Goal: Task Accomplishment & Management: Manage account settings

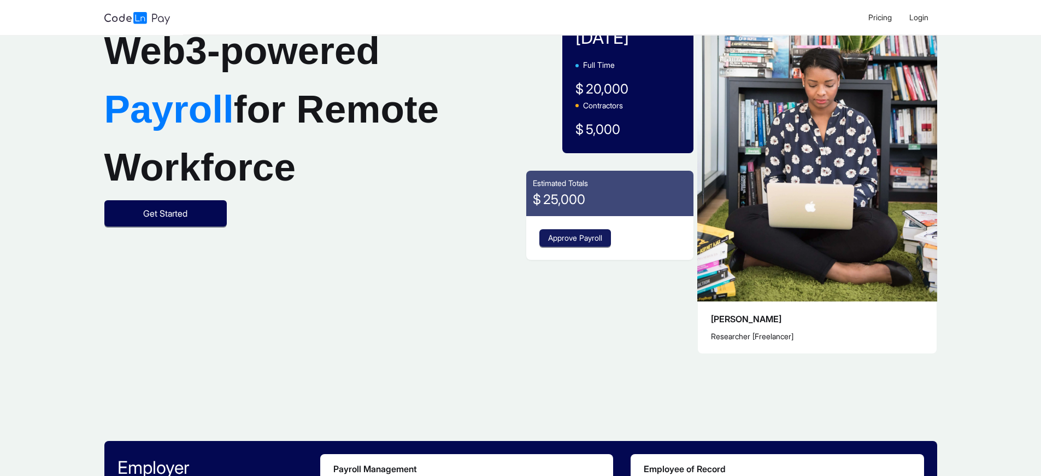
click at [573, 238] on span "Approve Payroll" at bounding box center [575, 238] width 54 height 12
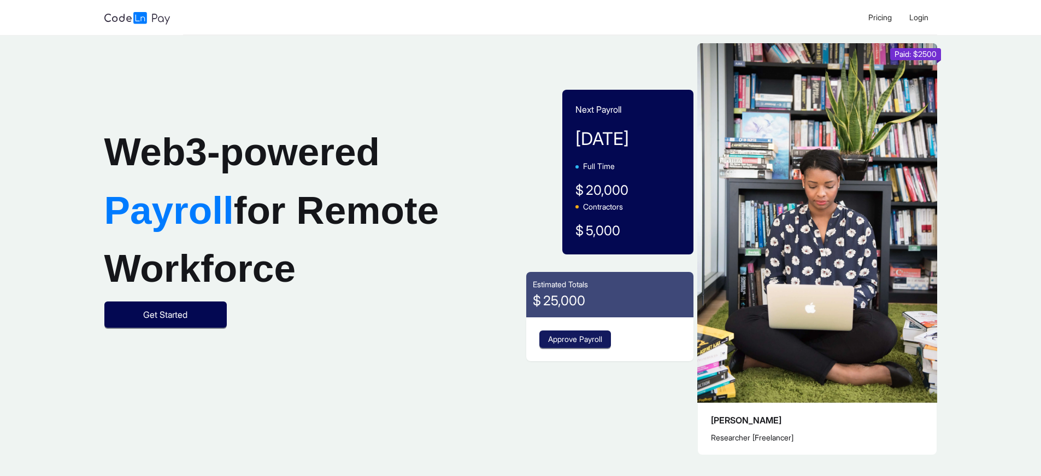
click at [573, 339] on span "Approve Payroll" at bounding box center [575, 339] width 54 height 12
click at [919, 17] on span "Login" at bounding box center [919, 17] width 19 height 9
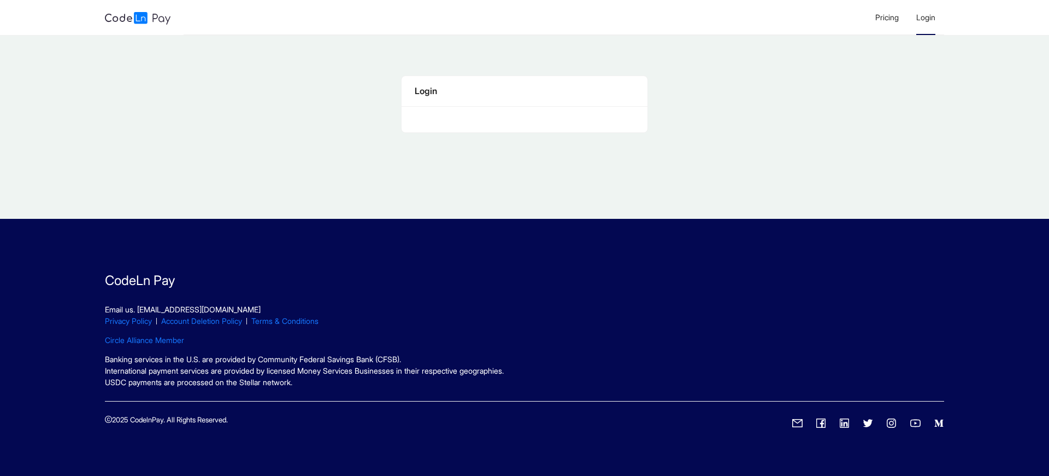
click at [926, 17] on span "Login" at bounding box center [926, 17] width 19 height 9
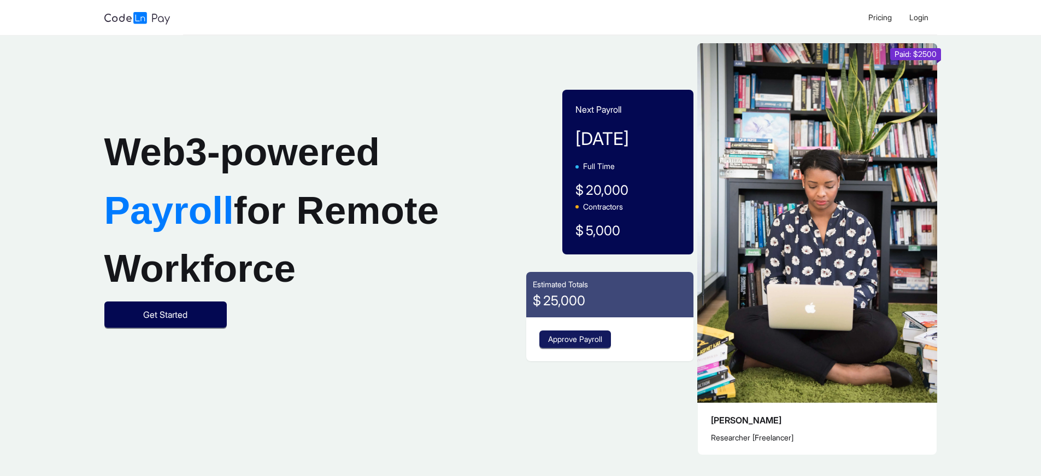
click at [573, 339] on span "Approve Payroll" at bounding box center [575, 339] width 54 height 12
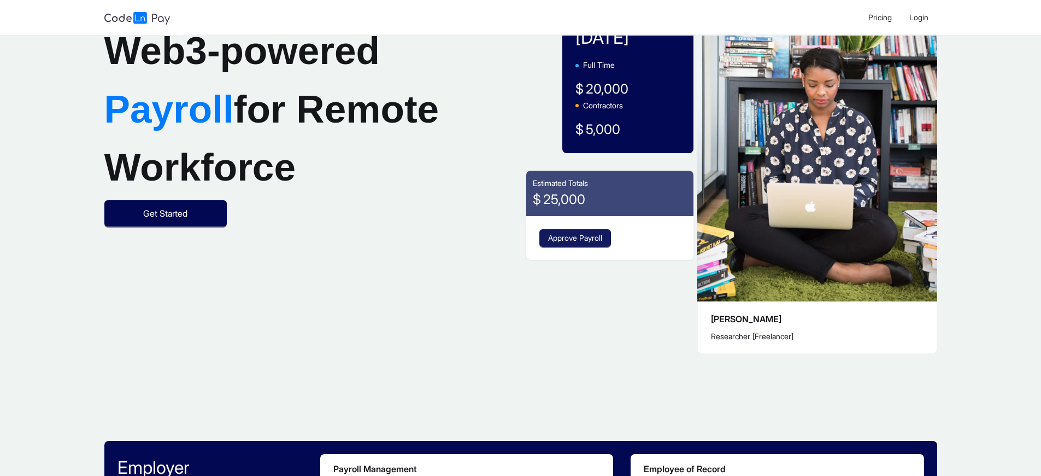
click at [573, 238] on span "Approve Payroll" at bounding box center [575, 238] width 54 height 12
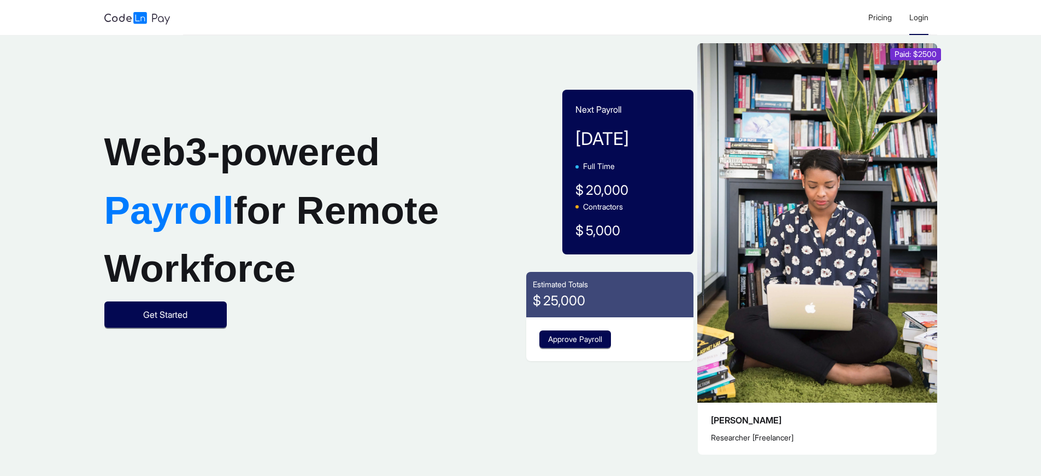
click at [919, 17] on span "Login" at bounding box center [919, 17] width 19 height 9
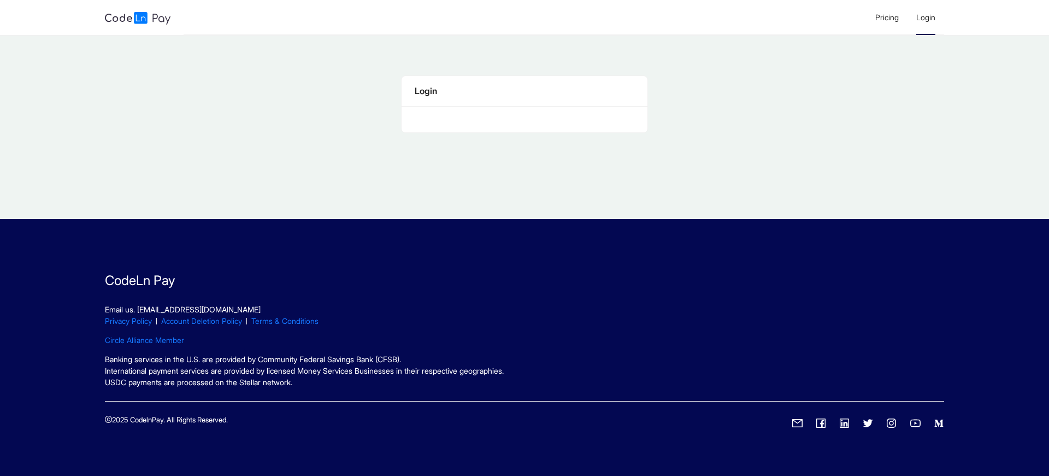
click at [926, 17] on span "Login" at bounding box center [926, 17] width 19 height 9
click at [524, 91] on div "Login" at bounding box center [524, 91] width 219 height 14
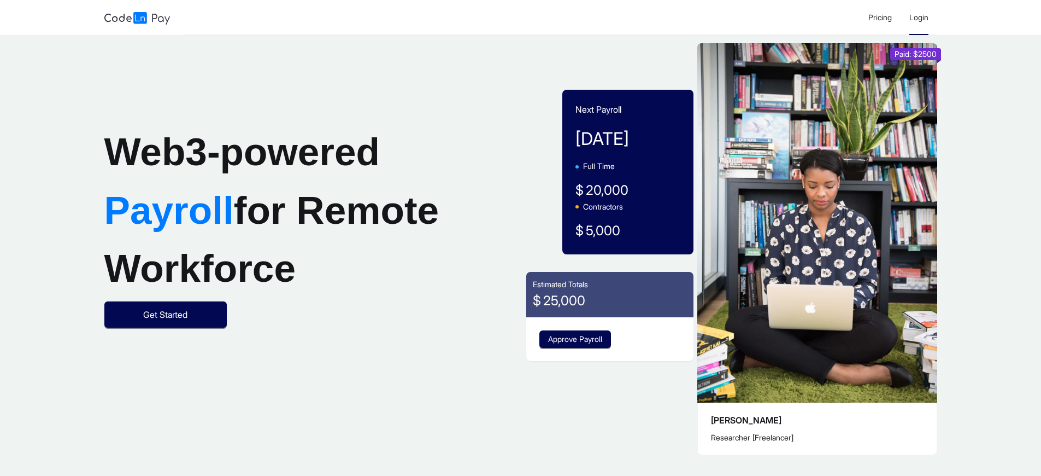
click at [919, 17] on span "Login" at bounding box center [919, 17] width 19 height 9
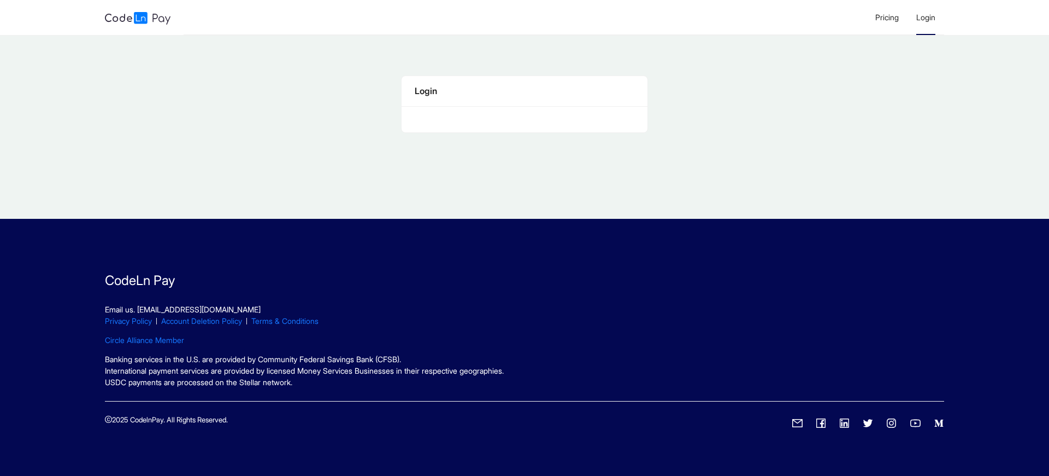
click at [926, 17] on span "Login" at bounding box center [926, 17] width 19 height 9
click at [524, 91] on div "Login" at bounding box center [524, 91] width 219 height 14
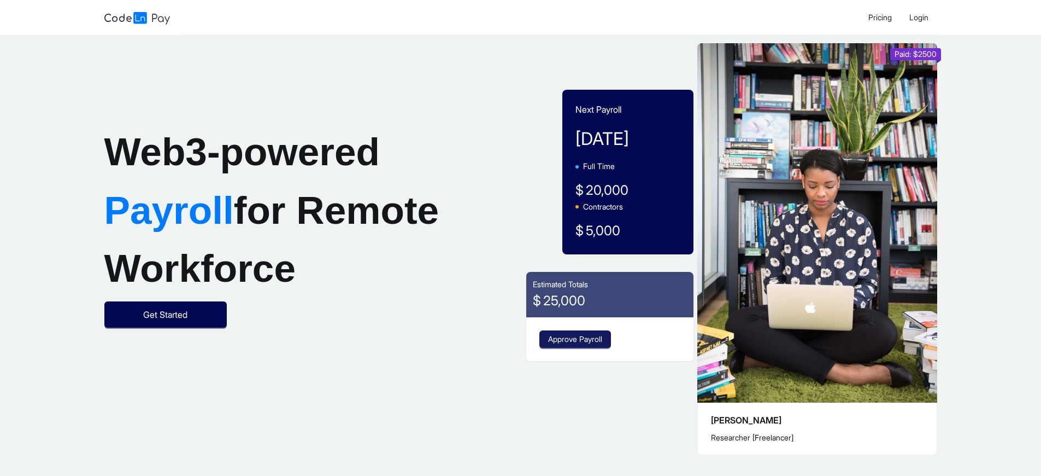
click at [573, 339] on span "Approve Payroll" at bounding box center [575, 339] width 54 height 12
click at [919, 17] on span "Login" at bounding box center [919, 17] width 19 height 9
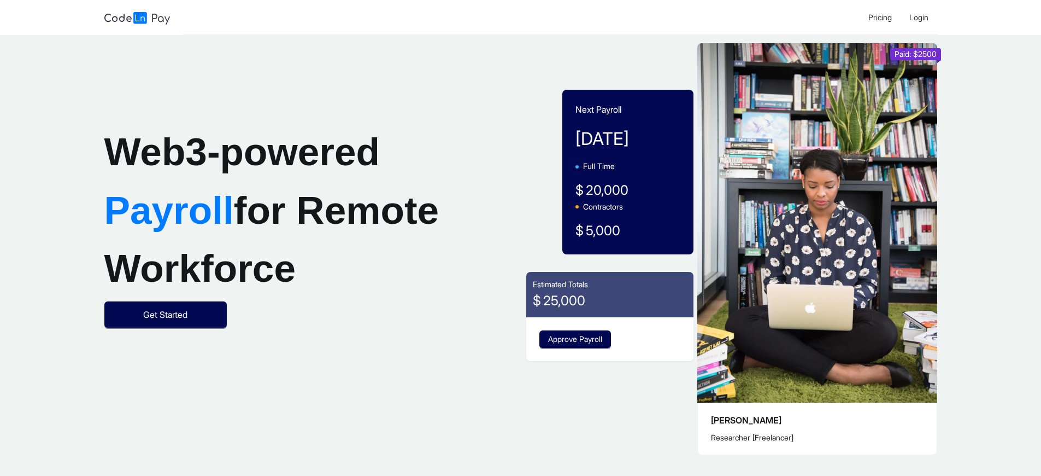
scroll to position [625, 0]
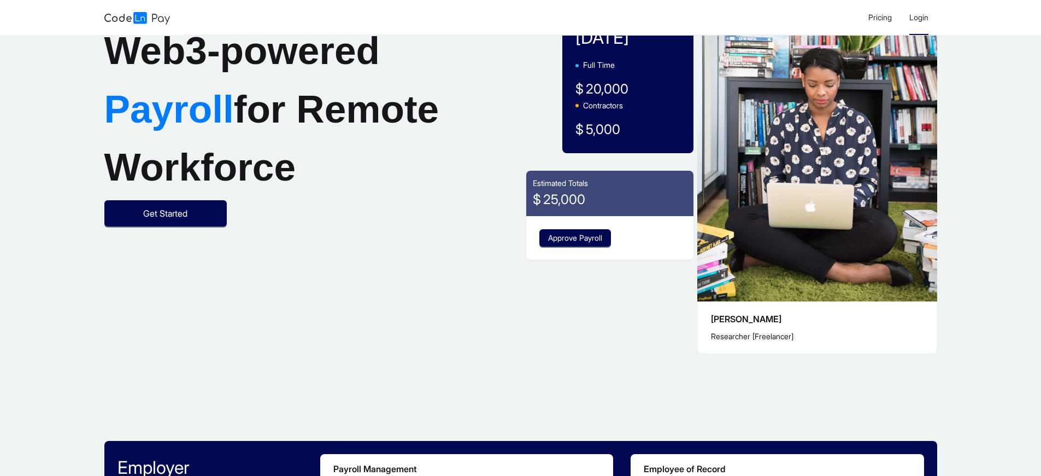
click at [919, 17] on span "Login" at bounding box center [919, 17] width 19 height 9
